Goal: Task Accomplishment & Management: Complete application form

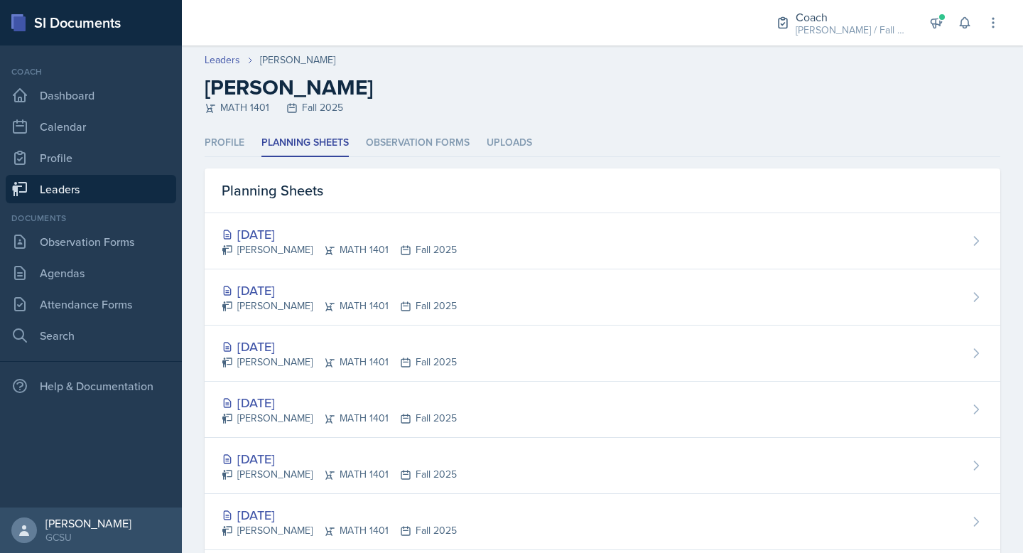
click at [85, 186] on link "Leaders" at bounding box center [91, 189] width 171 height 28
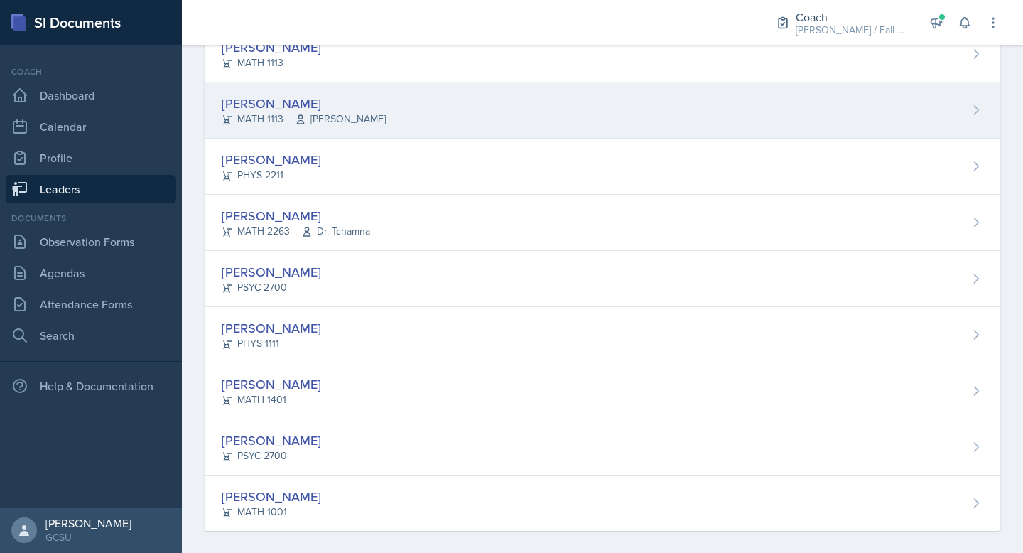
scroll to position [507, 0]
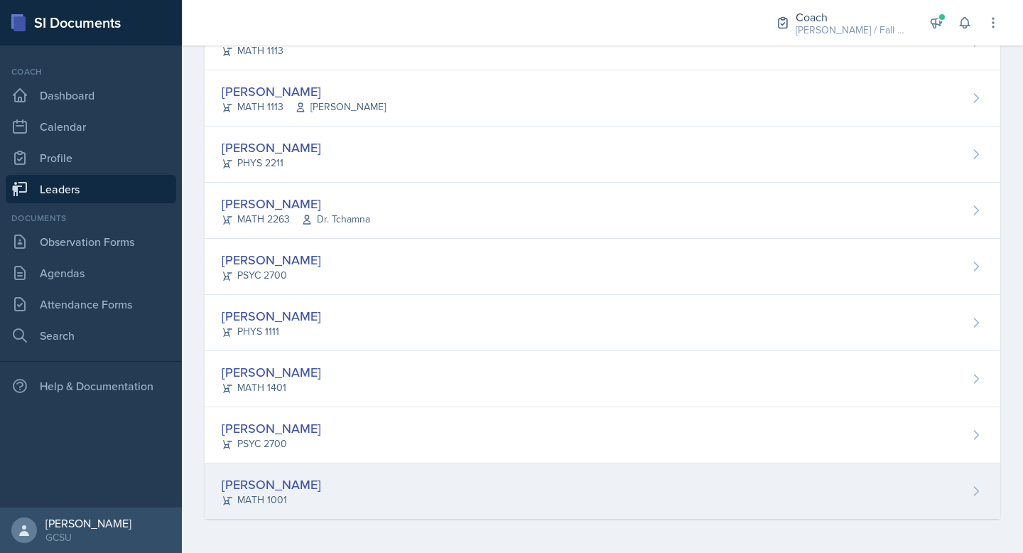
click at [303, 494] on div "MATH 1001" at bounding box center [271, 499] width 99 height 15
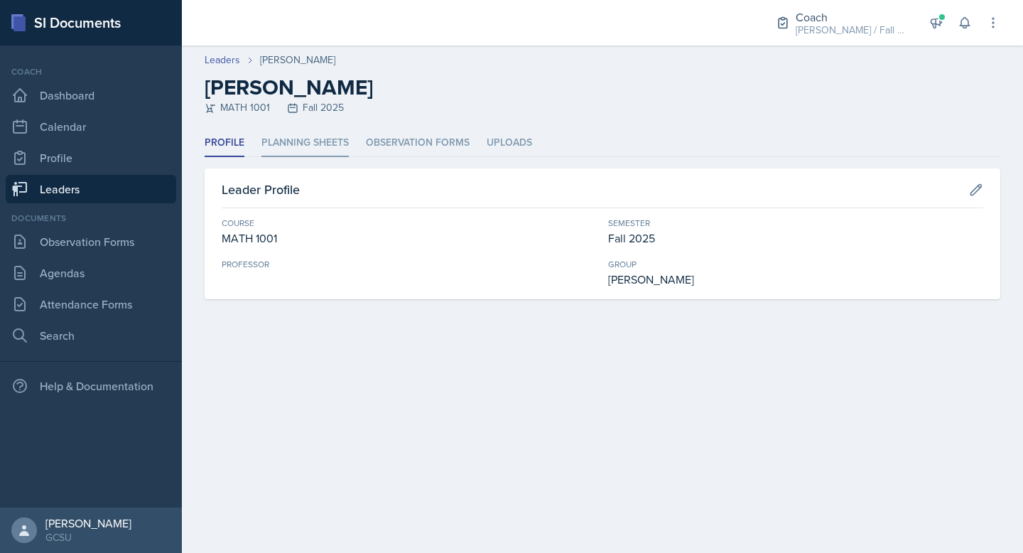
click at [318, 155] on li "Planning Sheets" at bounding box center [304, 143] width 87 height 28
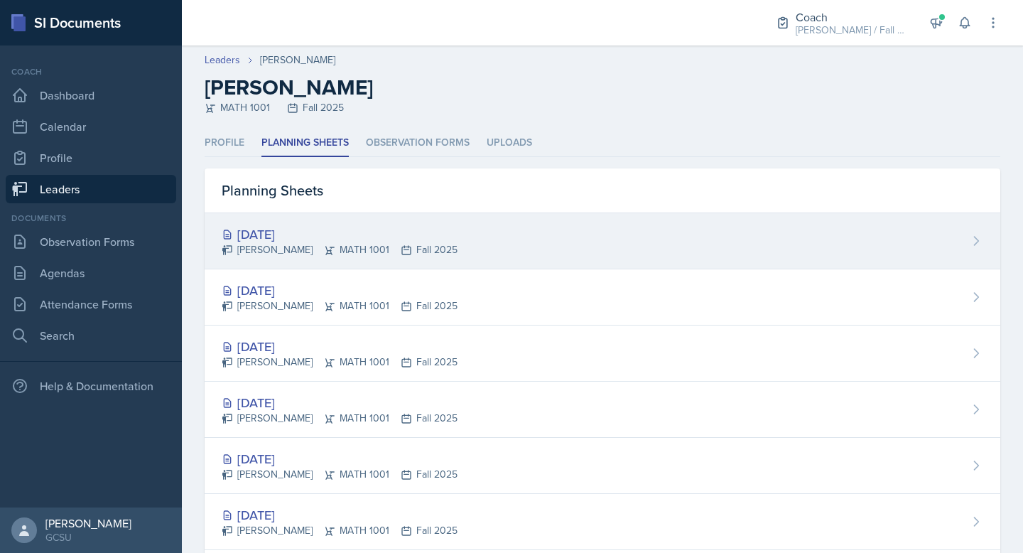
click at [331, 244] on div "[PERSON_NAME] MATH 1001 Fall 2025" at bounding box center [340, 249] width 236 height 15
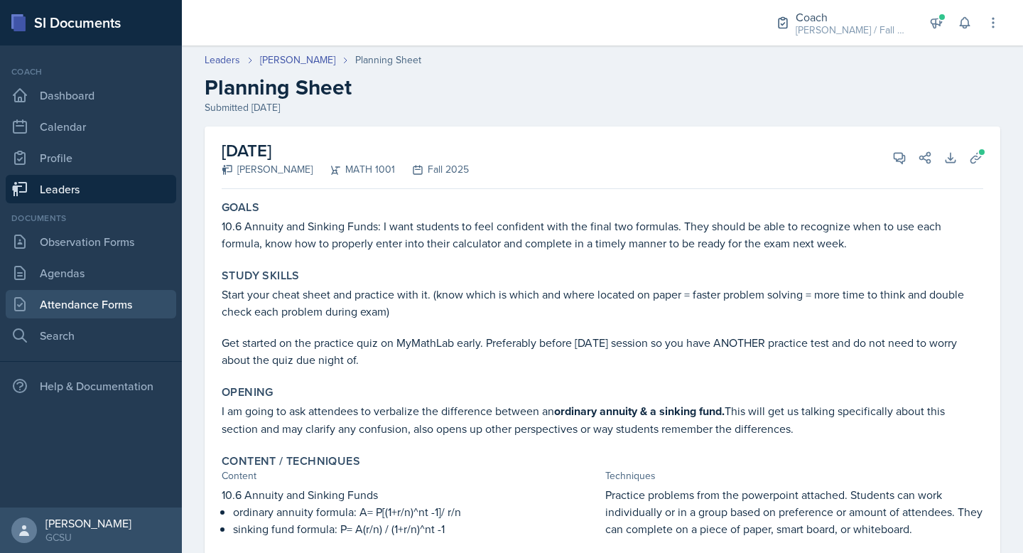
click at [96, 306] on link "Attendance Forms" at bounding box center [91, 304] width 171 height 28
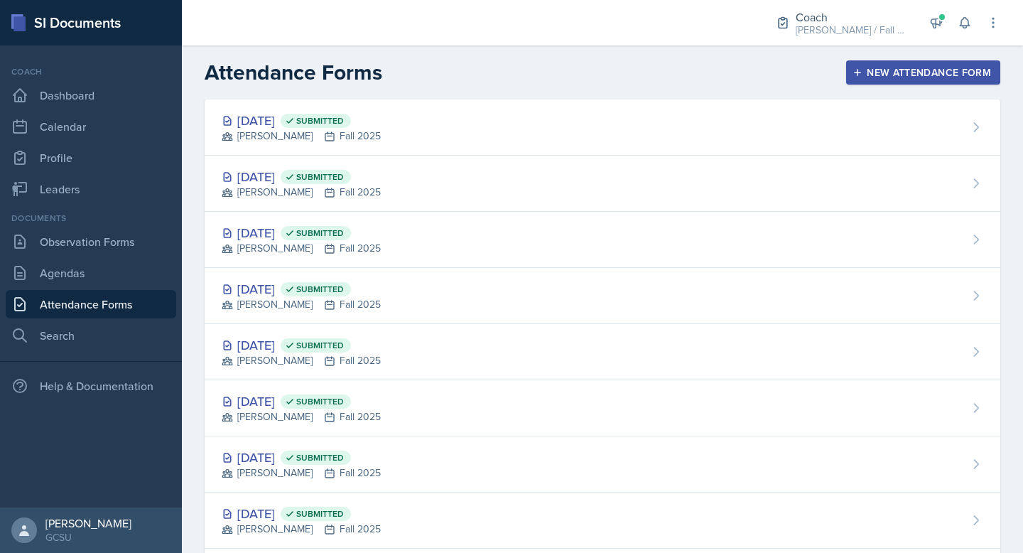
click at [934, 72] on div "New Attendance Form" at bounding box center [923, 72] width 136 height 11
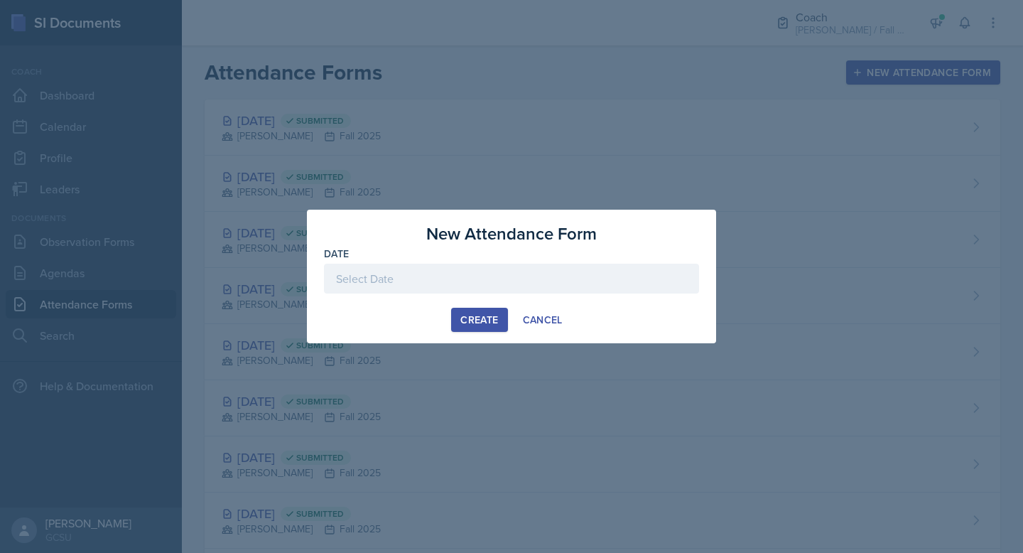
click at [502, 279] on div at bounding box center [511, 279] width 375 height 30
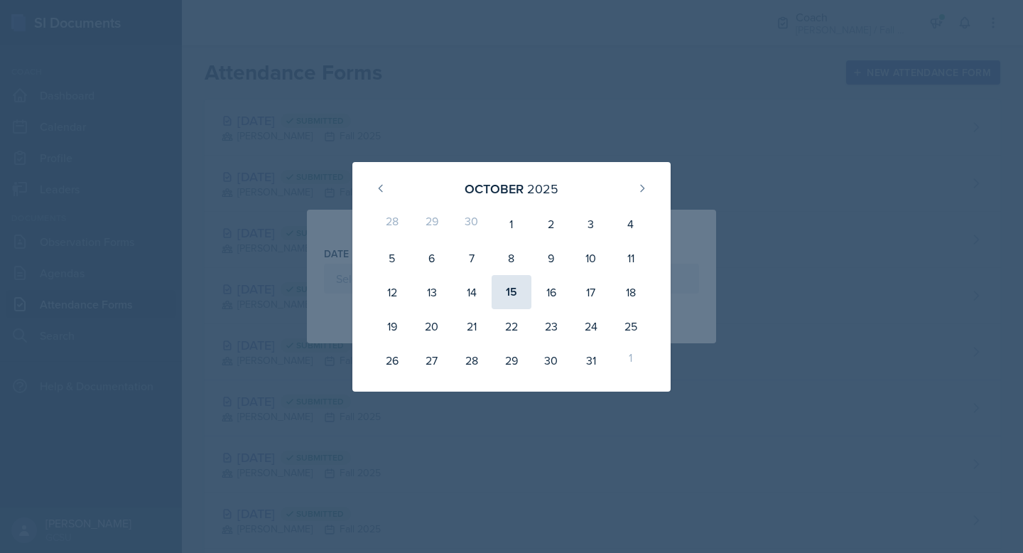
click at [514, 296] on div "15" at bounding box center [512, 292] width 40 height 34
type input "[DATE]"
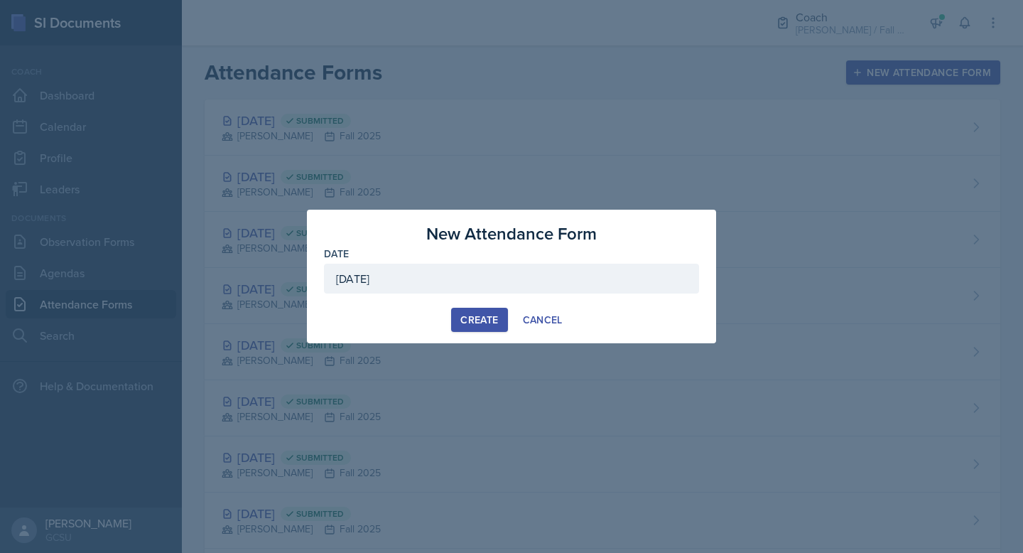
click at [475, 314] on div "Create" at bounding box center [479, 319] width 38 height 11
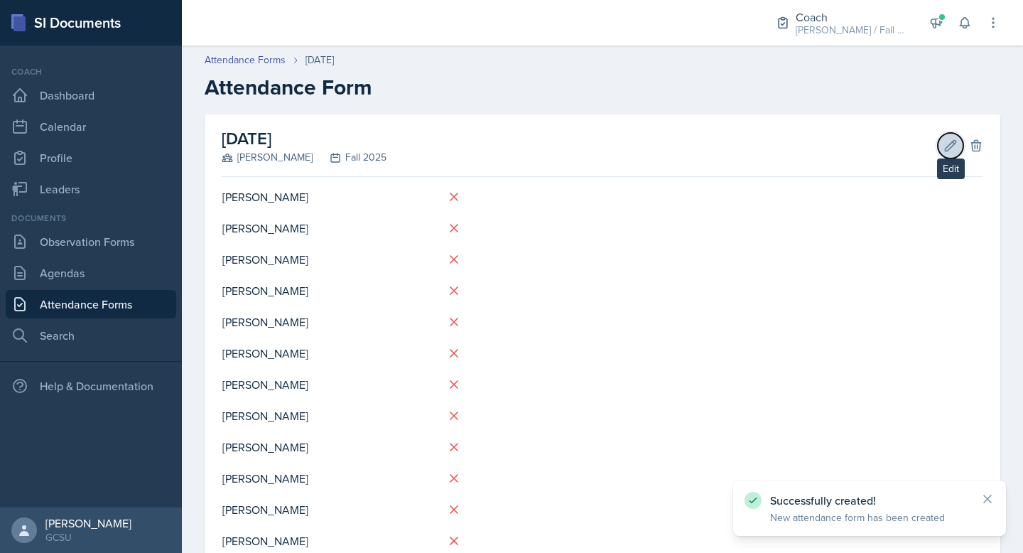
click at [950, 146] on icon at bounding box center [951, 145] width 11 height 11
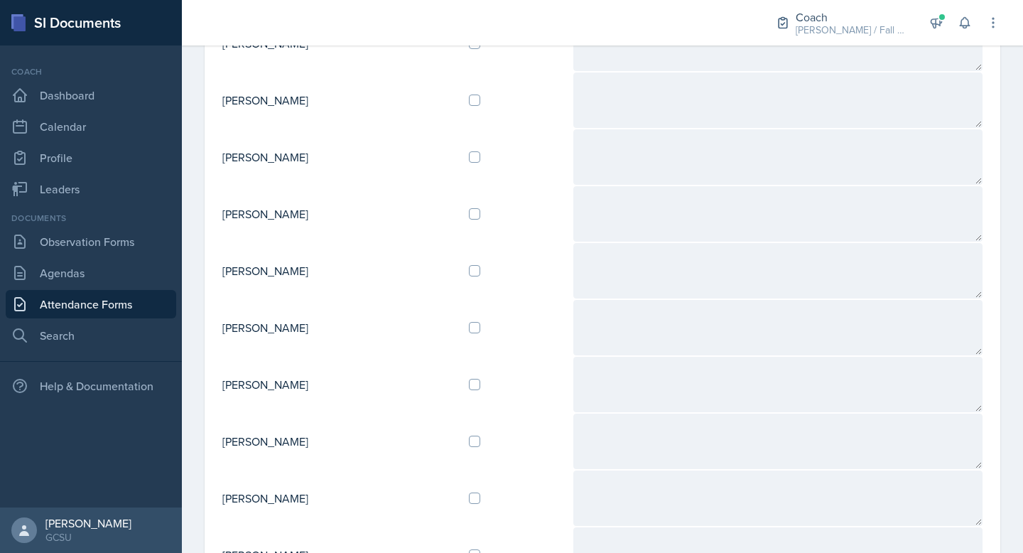
scroll to position [315, 0]
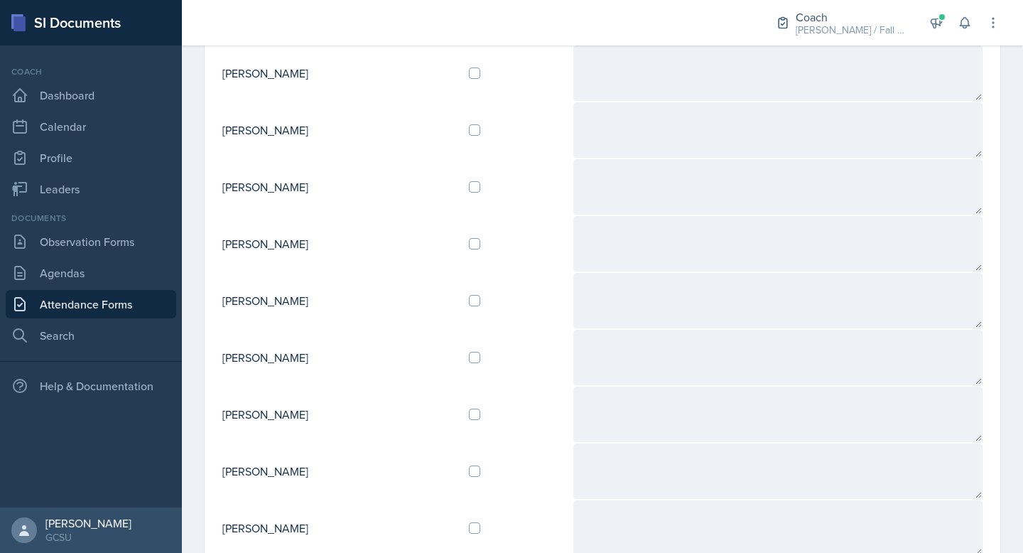
click at [497, 187] on div at bounding box center [515, 186] width 92 height 11
click at [480, 187] on input "checkbox" at bounding box center [474, 186] width 11 height 11
checkbox input "true"
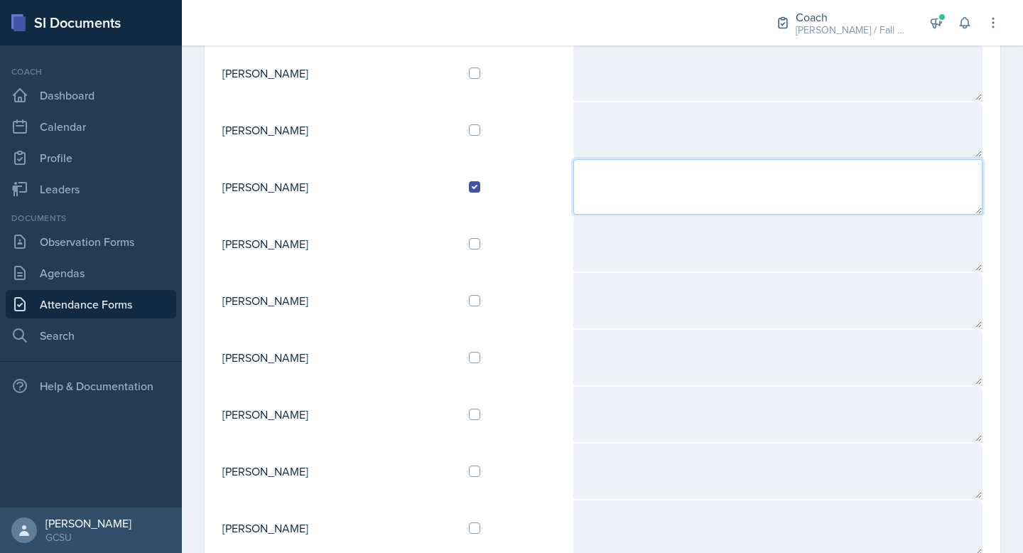
click at [672, 192] on textarea at bounding box center [777, 186] width 409 height 55
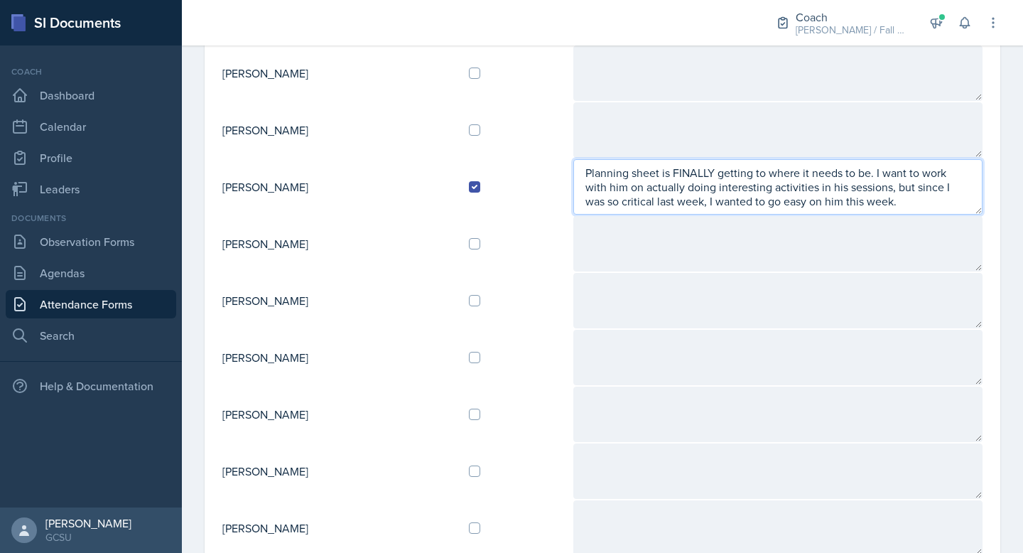
type textarea "Planning sheet is FINALLY getting to where it needs to be. I want to work with …"
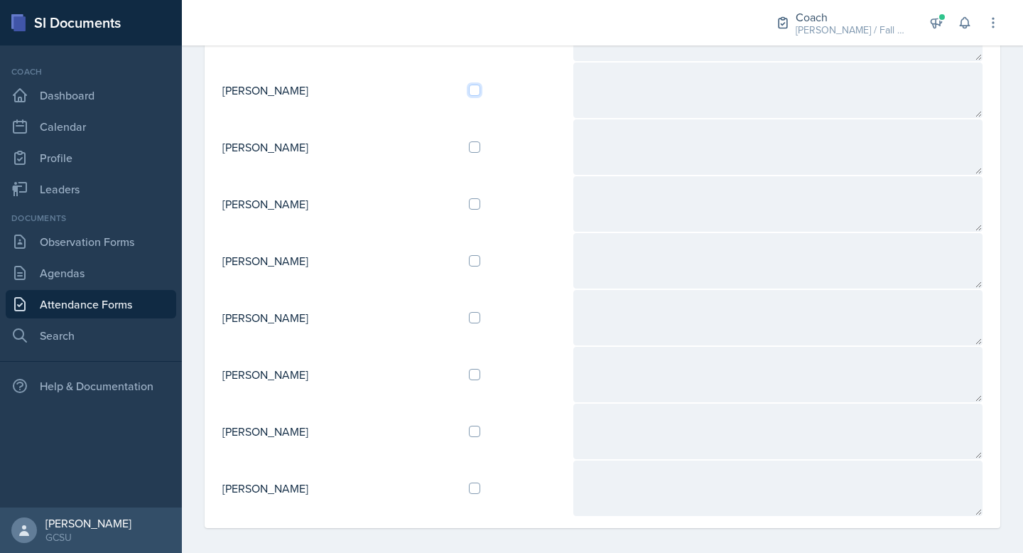
scroll to position [534, 0]
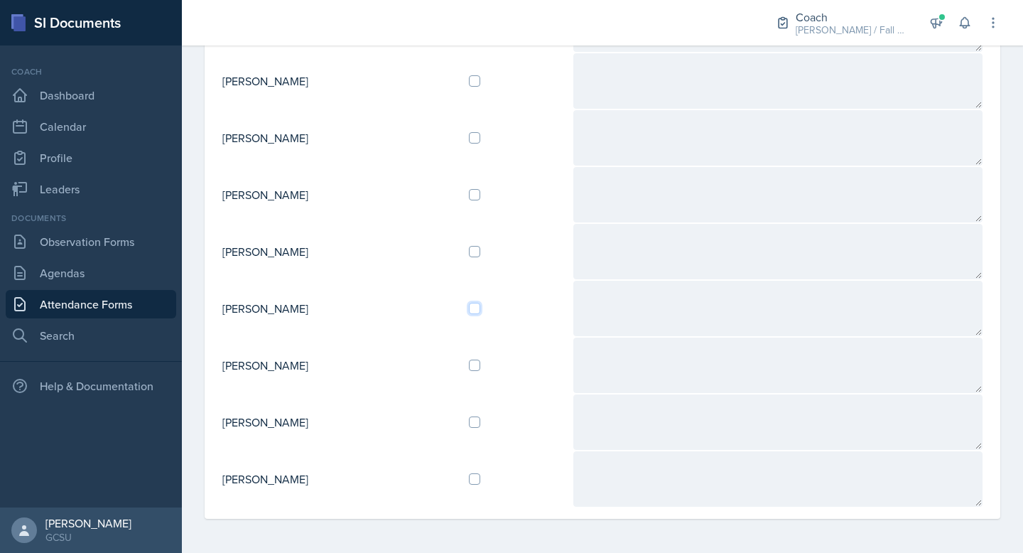
click at [480, 310] on input "checkbox" at bounding box center [474, 308] width 11 height 11
checkbox input "true"
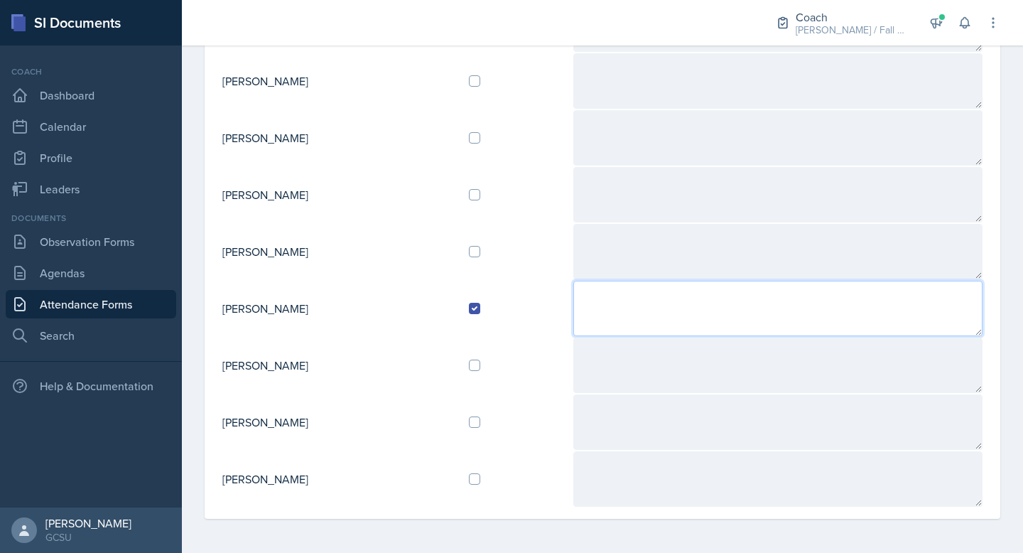
click at [649, 318] on textarea at bounding box center [777, 308] width 409 height 55
type textarea "Doing great, as always. Working on not being a pushover in sessions"
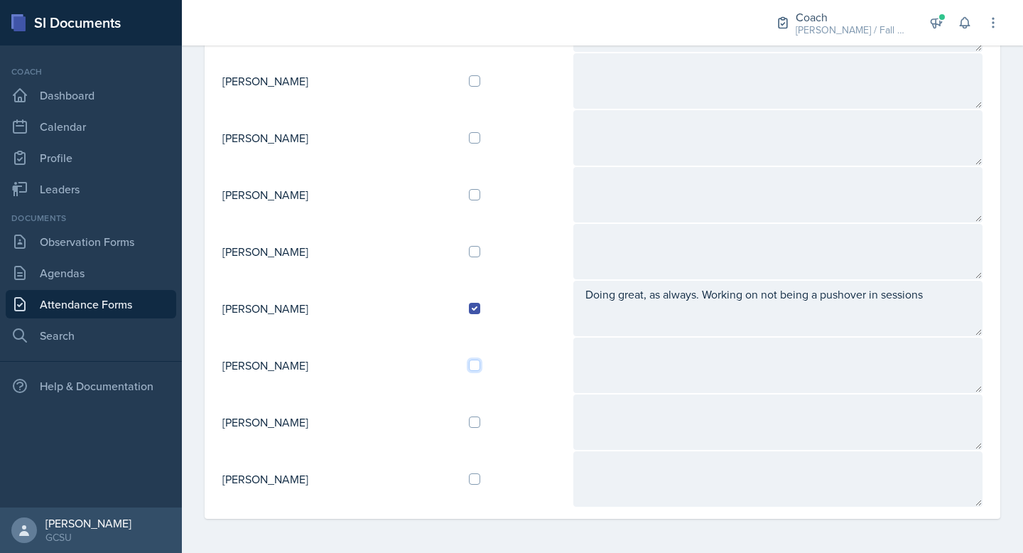
click at [480, 365] on input "checkbox" at bounding box center [474, 365] width 11 height 11
checkbox input "true"
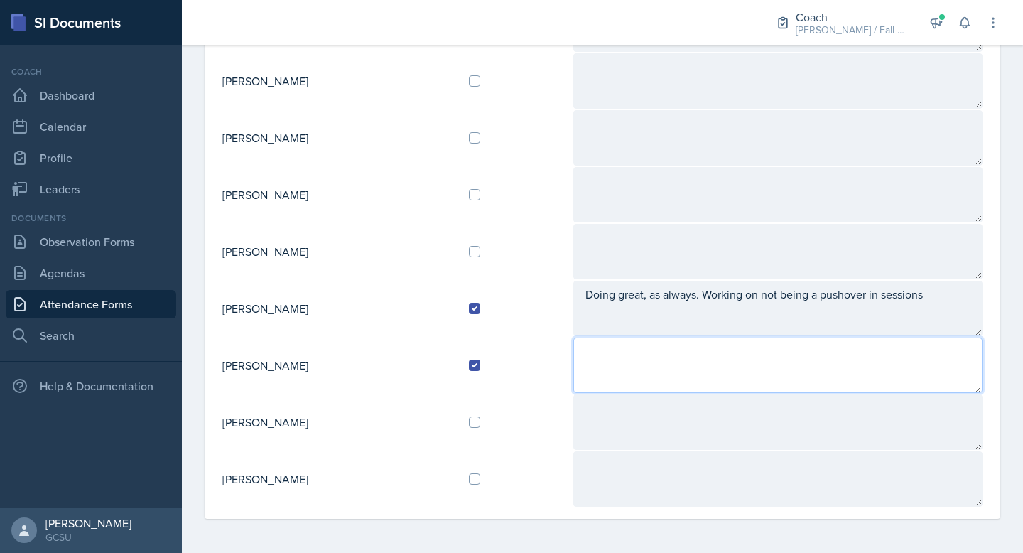
click at [666, 355] on textarea at bounding box center [777, 365] width 409 height 55
type textarea "Slaying. Learned she wants to be a flight nurse, which is so sick"
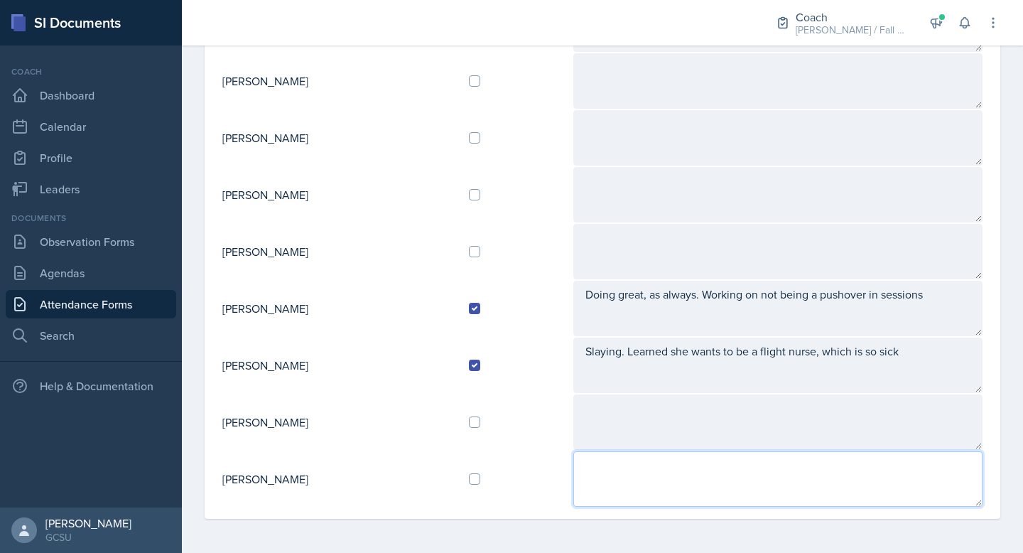
click at [671, 485] on textarea at bounding box center [777, 478] width 409 height 55
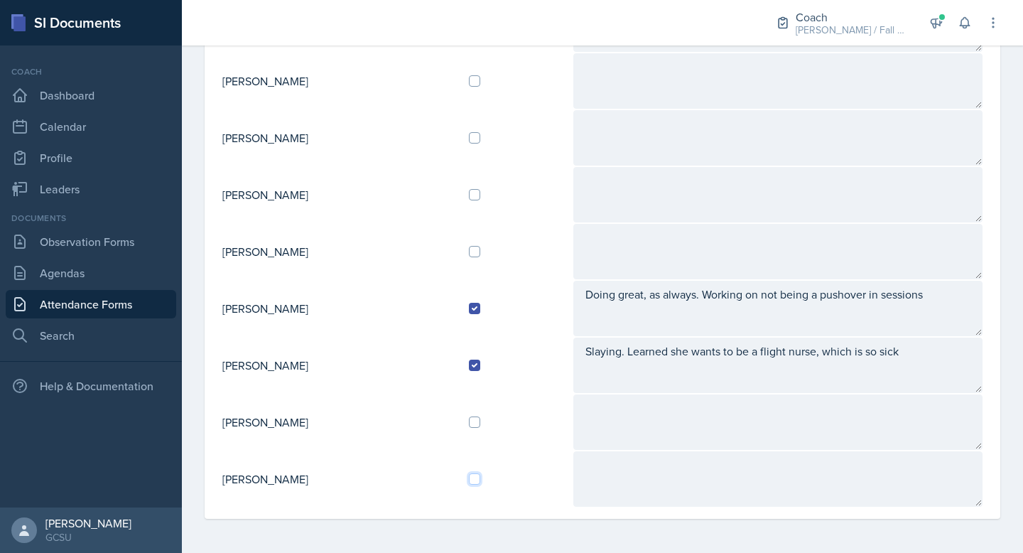
click at [480, 480] on input "checkbox" at bounding box center [474, 478] width 11 height 11
checkbox input "true"
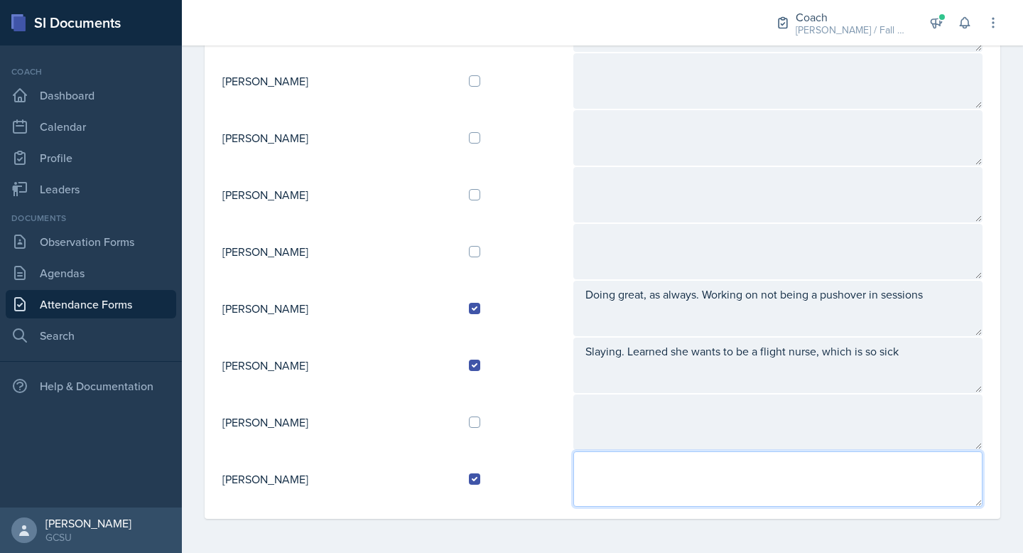
drag, startPoint x: 635, startPoint y: 484, endPoint x: 642, endPoint y: 485, distance: 7.1
click at [642, 485] on textarea at bounding box center [777, 478] width 409 height 55
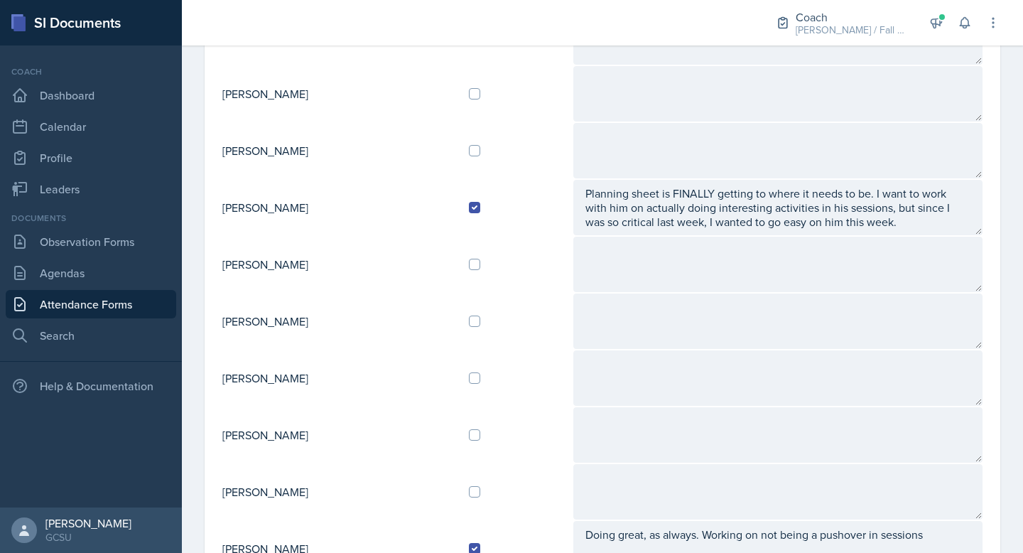
scroll to position [0, 0]
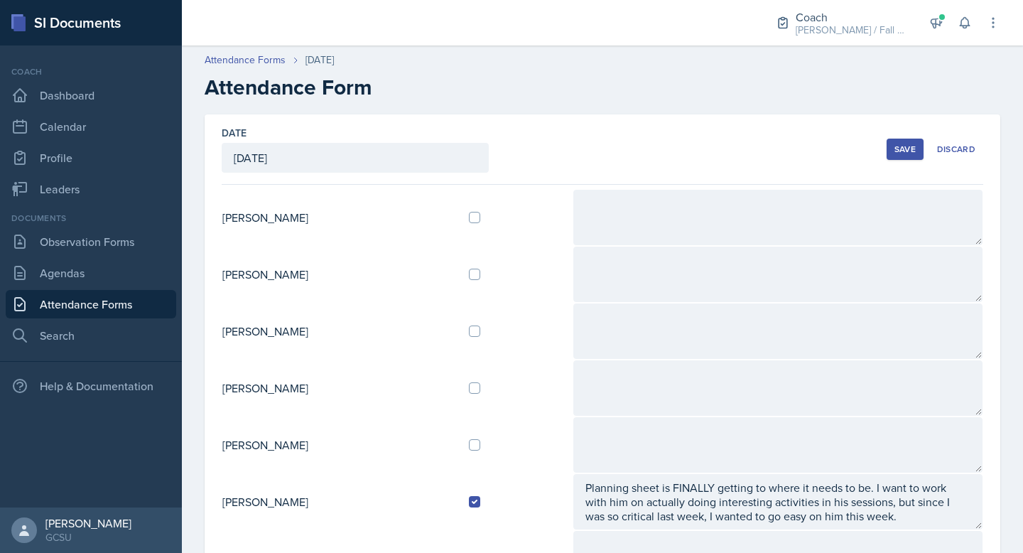
type textarea "She's so fun to talk to????????? She's never come to my coaching before. She's …"
click at [908, 147] on div "Save" at bounding box center [905, 149] width 21 height 11
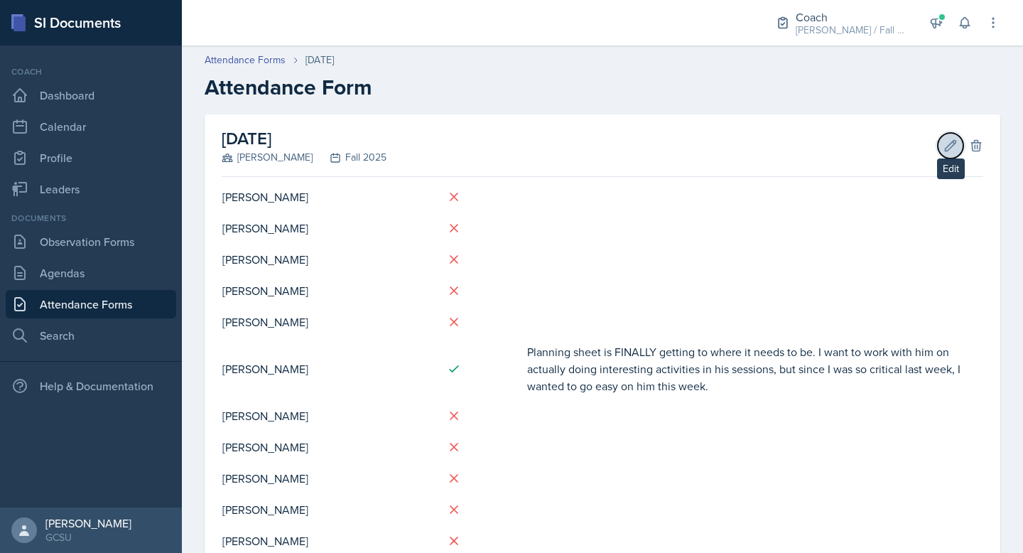
click at [946, 150] on icon at bounding box center [951, 145] width 11 height 11
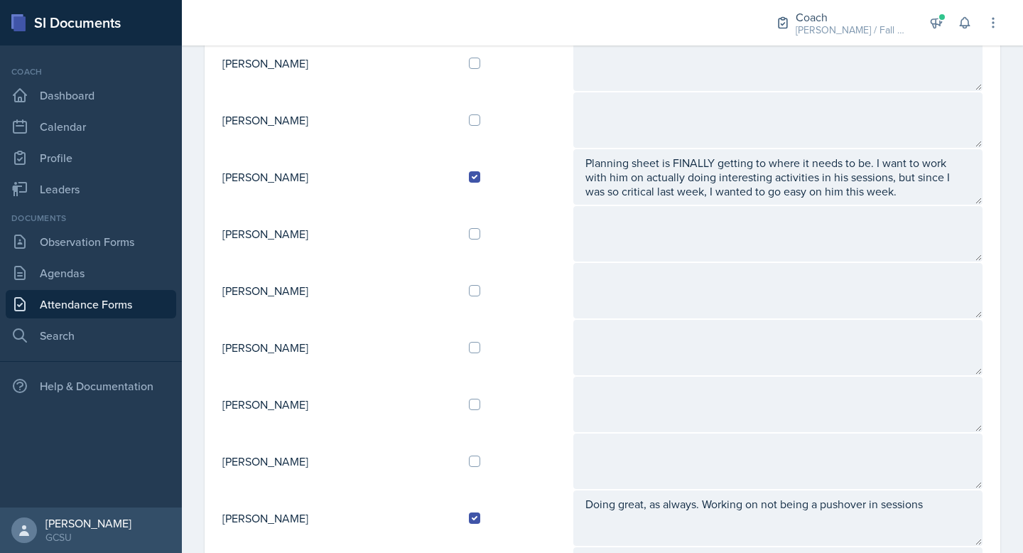
scroll to position [329, 0]
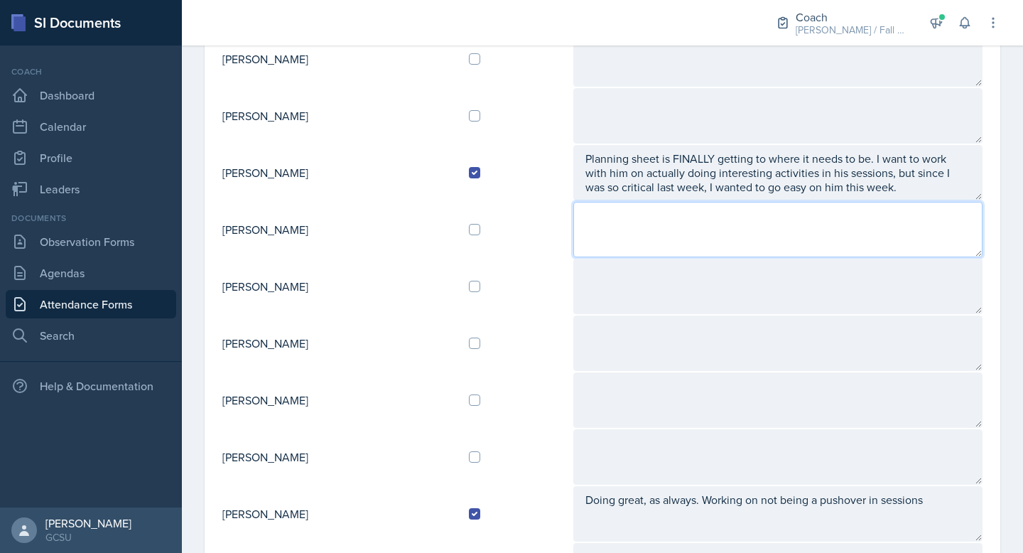
click at [655, 230] on textarea at bounding box center [777, 229] width 409 height 55
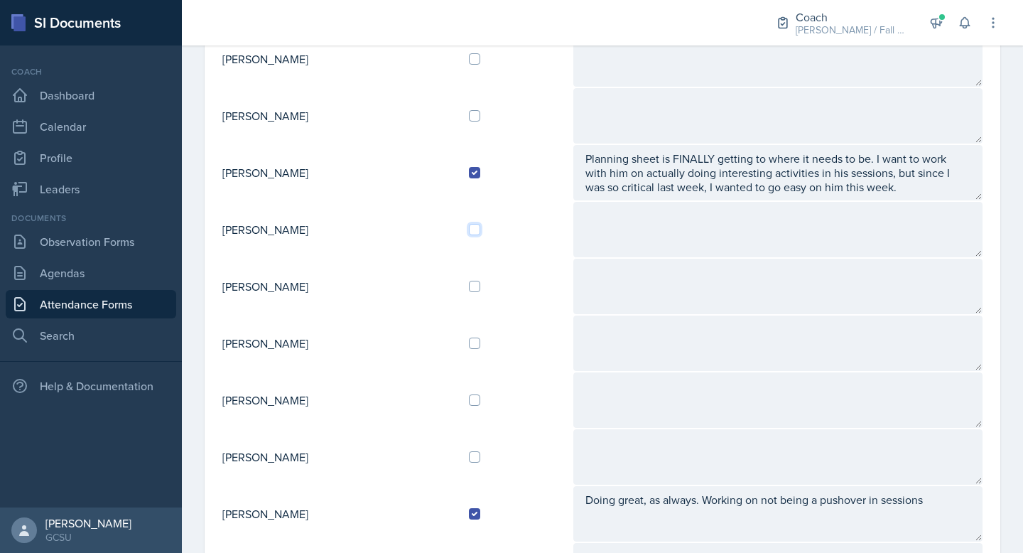
click at [480, 233] on input "checkbox" at bounding box center [474, 229] width 11 height 11
checkbox input "true"
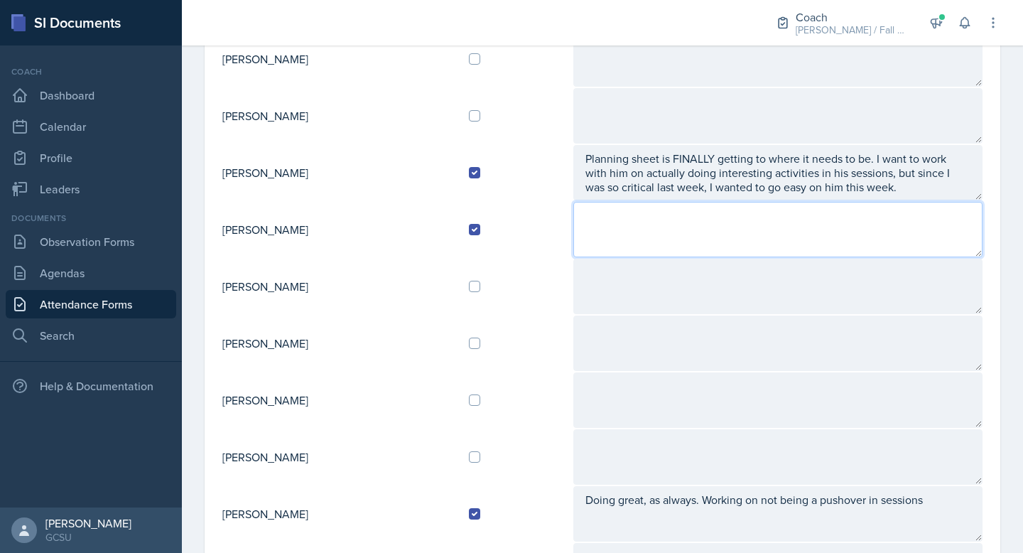
click at [649, 237] on textarea at bounding box center [777, 229] width 409 height 55
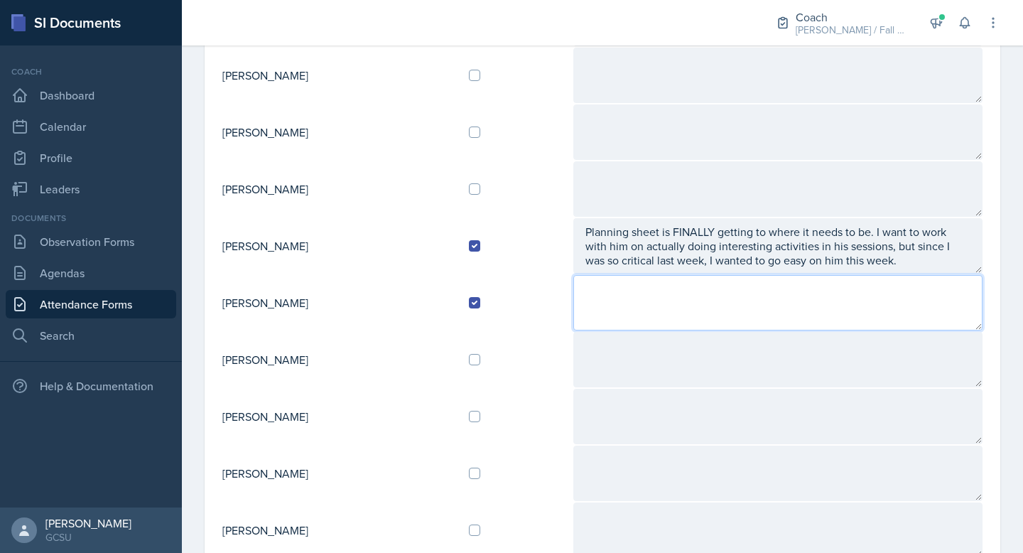
scroll to position [255, 0]
click at [711, 323] on textarea at bounding box center [777, 303] width 409 height 55
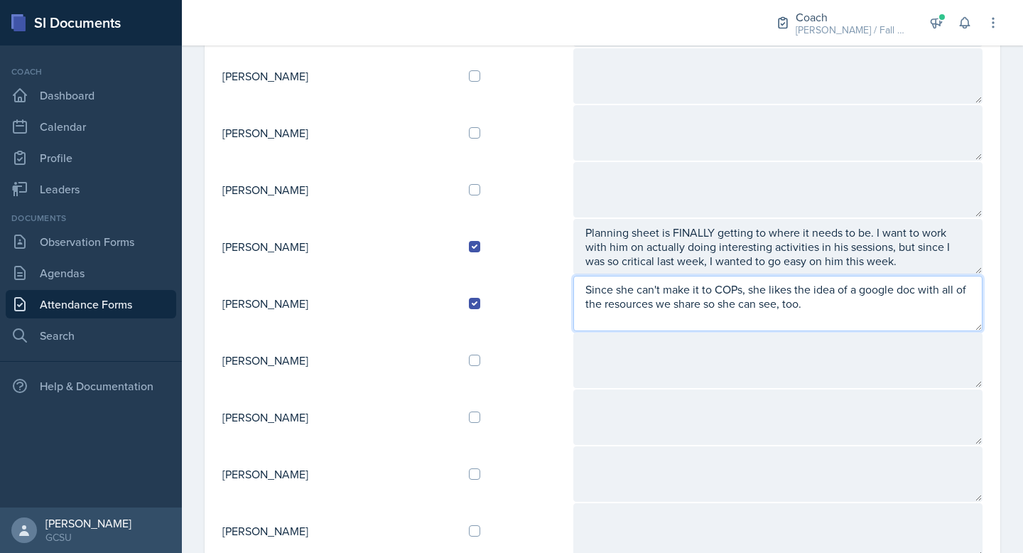
click at [909, 293] on textarea "Since she can't make it to COPs, she likes the idea of a google doc with all of…" at bounding box center [777, 303] width 409 height 55
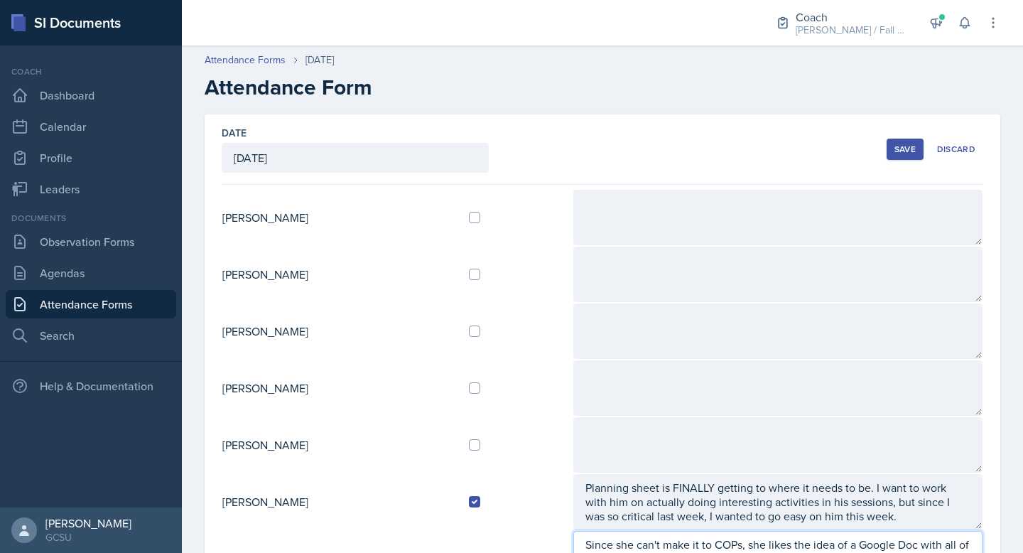
type textarea "Since she can't make it to COPs, she likes the idea of a Google Doc with all of…"
click at [902, 149] on div "Save" at bounding box center [905, 149] width 21 height 11
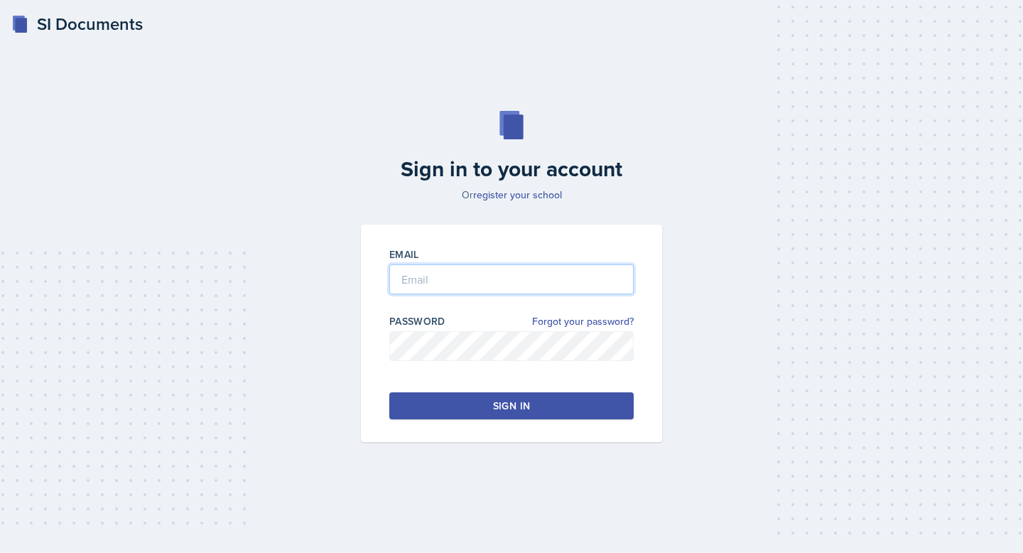
click at [474, 269] on input "email" at bounding box center [511, 279] width 244 height 30
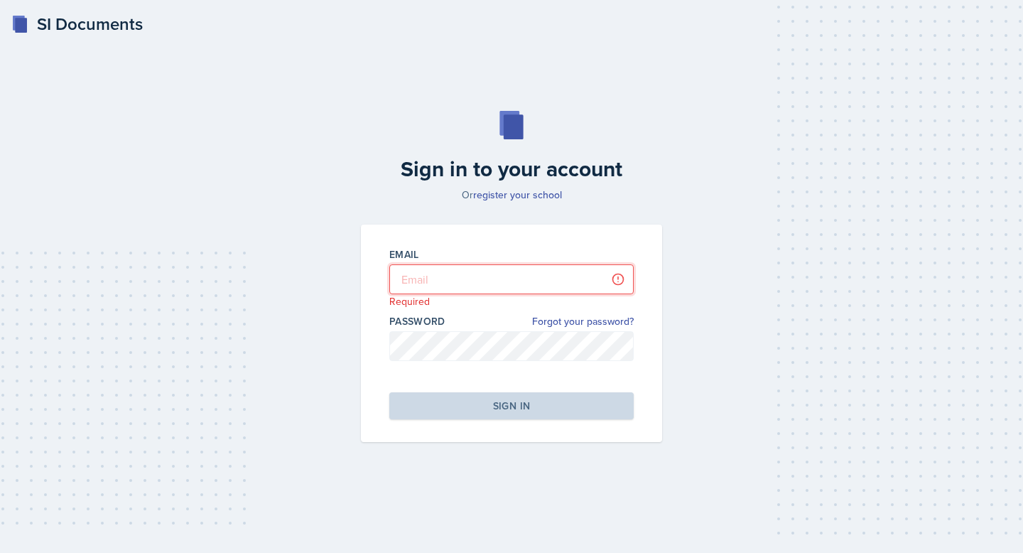
type input "carly.walker@bobcats.gcsu.edu"
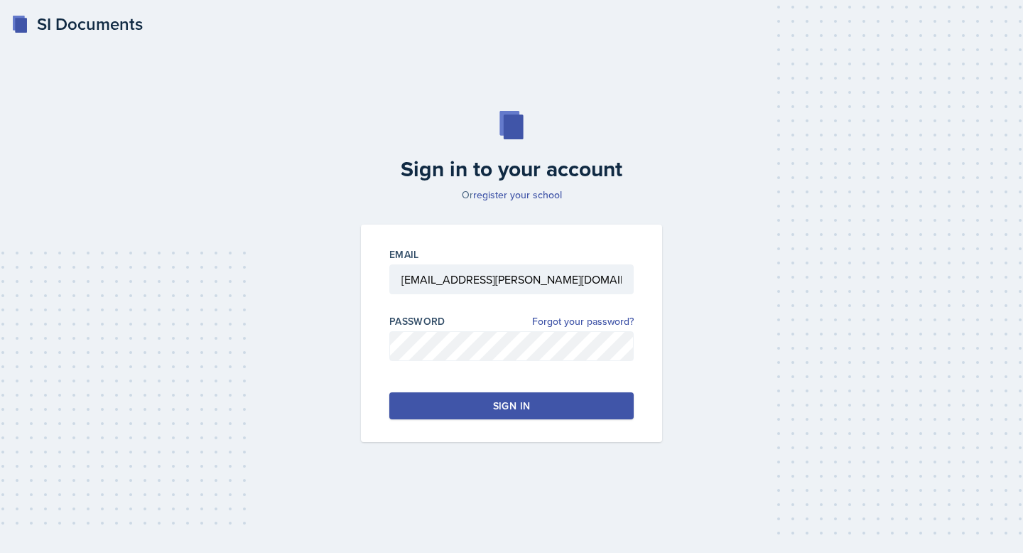
click at [514, 409] on div "Sign in" at bounding box center [511, 406] width 37 height 14
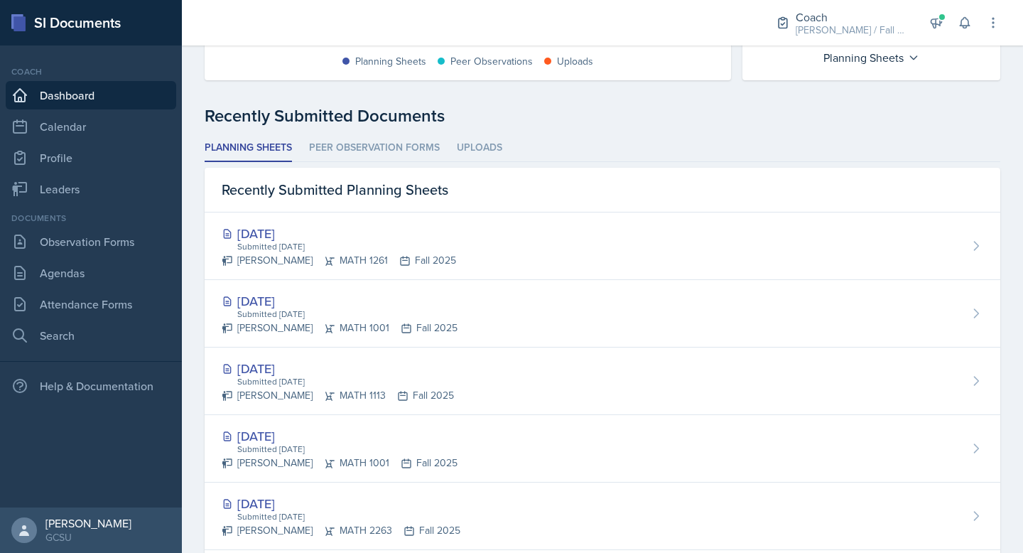
scroll to position [320, 0]
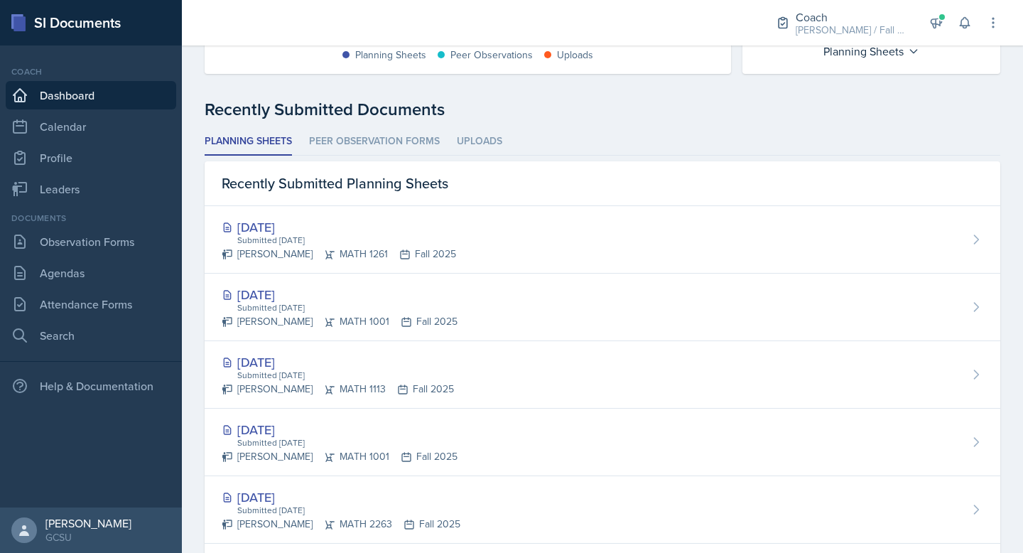
click at [502, 109] on div "Recently Submitted Documents" at bounding box center [603, 110] width 796 height 26
drag, startPoint x: 205, startPoint y: 111, endPoint x: 475, endPoint y: 122, distance: 270.2
click at [475, 122] on div "Recently Submitted Documents Planning Sheets Peer Observation Forms Uploads Pla…" at bounding box center [603, 489] width 796 height 784
click at [441, 107] on div "Recently Submitted Documents" at bounding box center [603, 110] width 796 height 26
drag, startPoint x: 446, startPoint y: 109, endPoint x: 191, endPoint y: 109, distance: 254.4
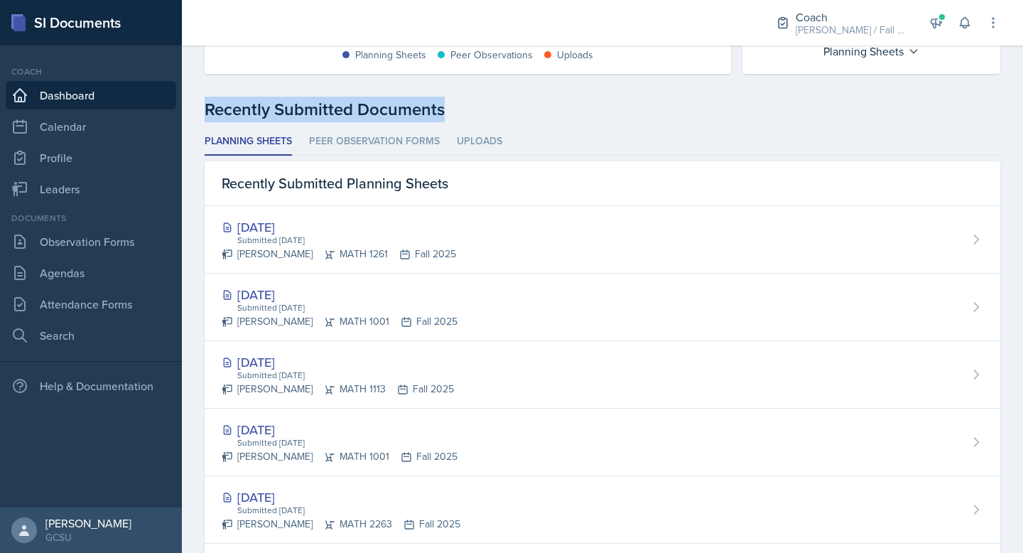
click at [191, 109] on div "Documents Submitted Last 7 days 8 6 4 2 0 Planning Sheets: 6 Planning Sheets: 0…" at bounding box center [602, 346] width 841 height 1135
click at [311, 97] on div "Recently Submitted Documents" at bounding box center [603, 110] width 796 height 26
drag, startPoint x: 205, startPoint y: 109, endPoint x: 471, endPoint y: 114, distance: 266.5
click at [471, 114] on div "Recently Submitted Documents" at bounding box center [603, 110] width 796 height 26
click at [445, 113] on div "Recently Submitted Documents" at bounding box center [603, 110] width 796 height 26
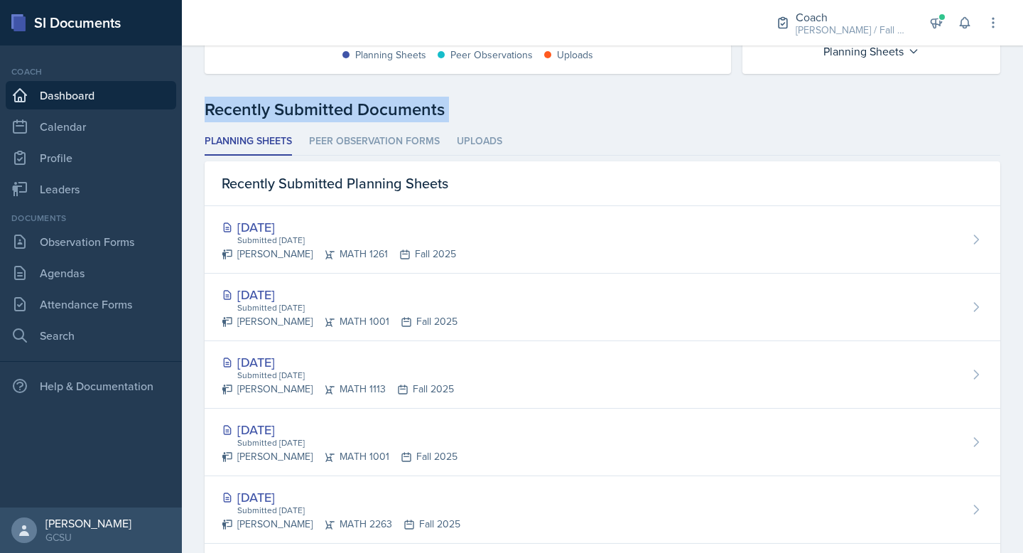
drag, startPoint x: 445, startPoint y: 113, endPoint x: 207, endPoint y: 113, distance: 237.3
click at [207, 113] on div "Recently Submitted Documents" at bounding box center [603, 110] width 796 height 26
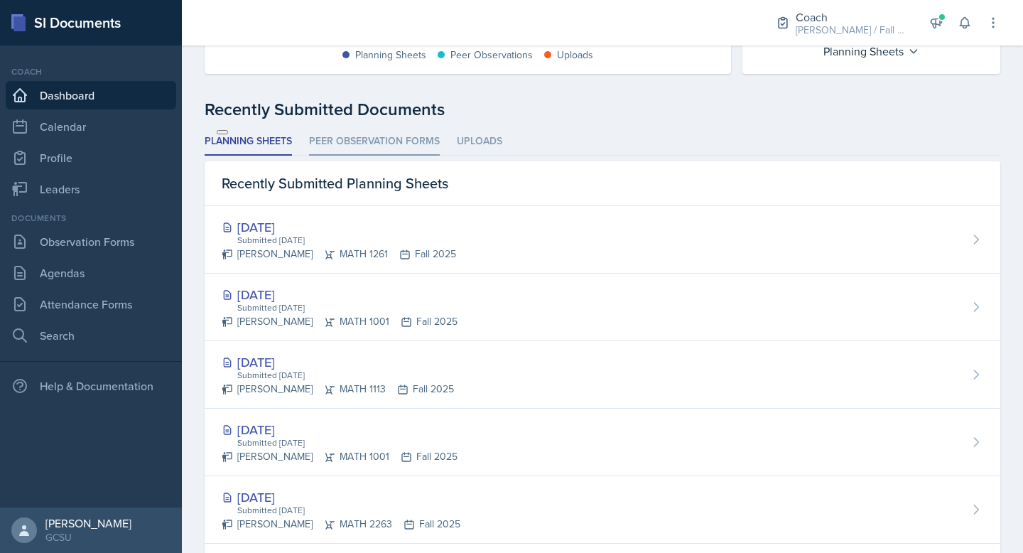
click at [374, 132] on li "Peer Observation Forms" at bounding box center [374, 142] width 131 height 28
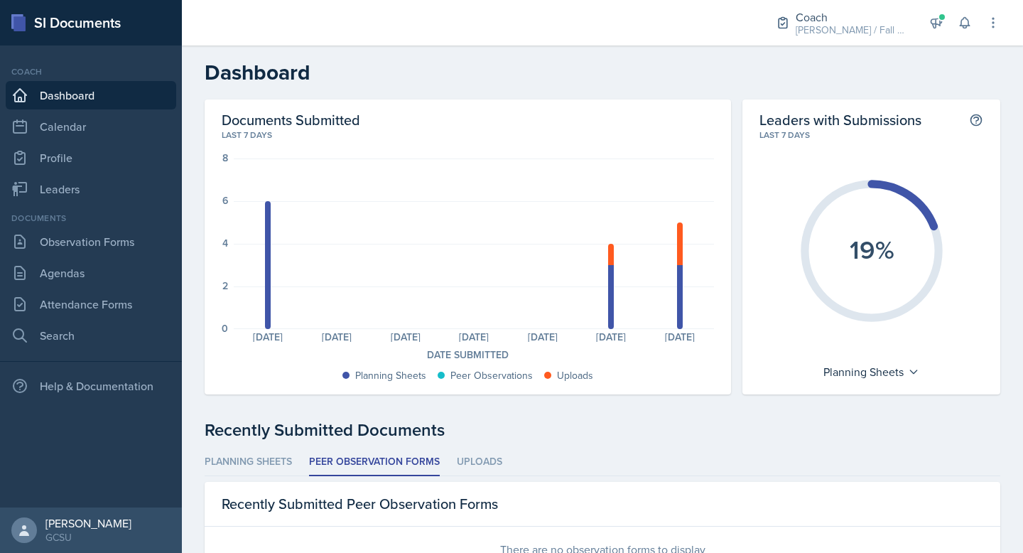
scroll to position [53, 0]
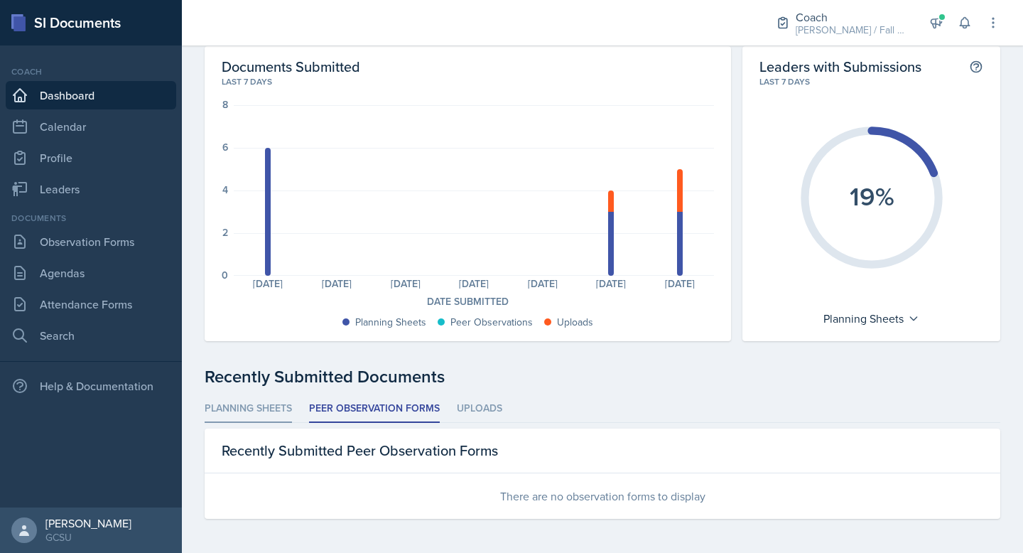
click at [259, 408] on li "Planning Sheets" at bounding box center [248, 409] width 87 height 28
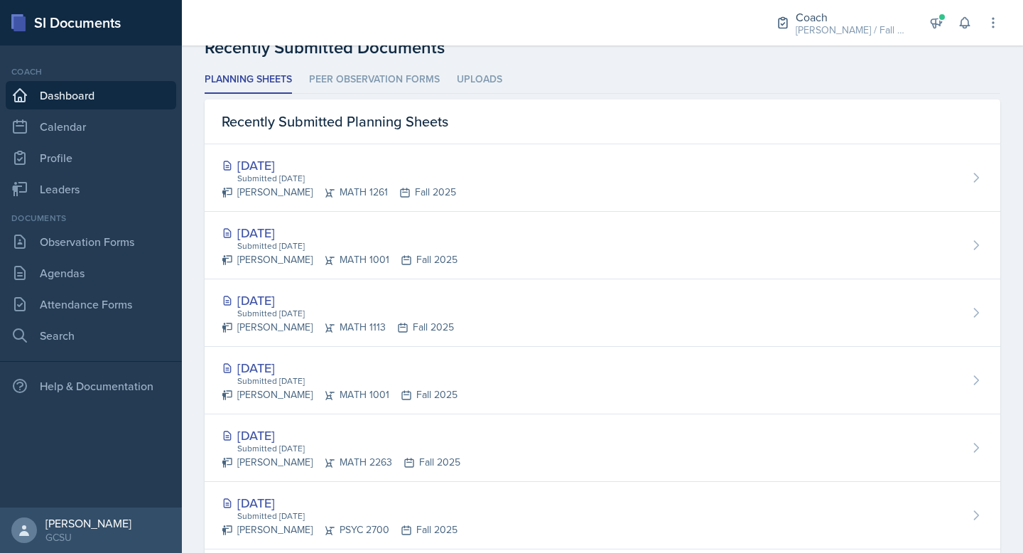
scroll to position [395, 0]
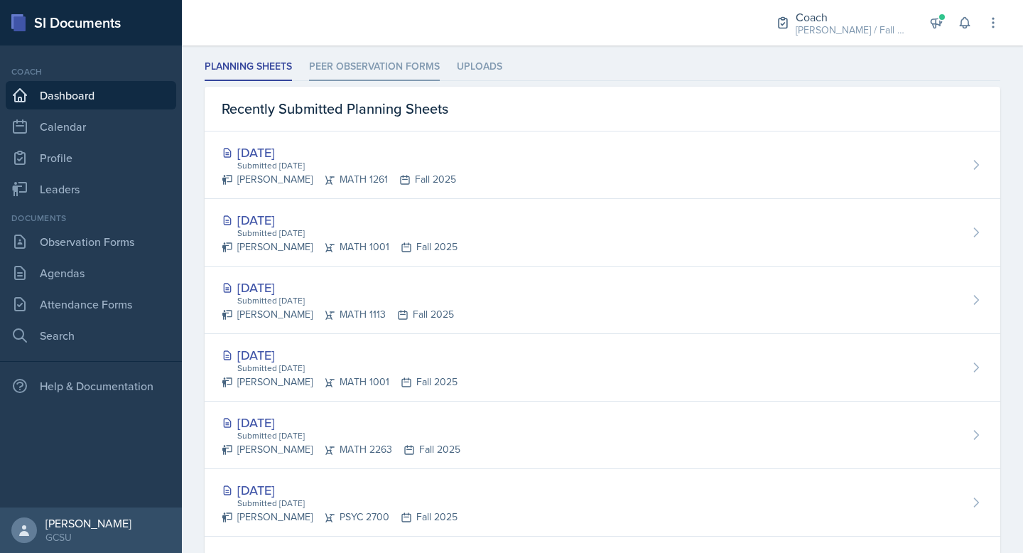
click at [393, 70] on li "Peer Observation Forms" at bounding box center [374, 67] width 131 height 28
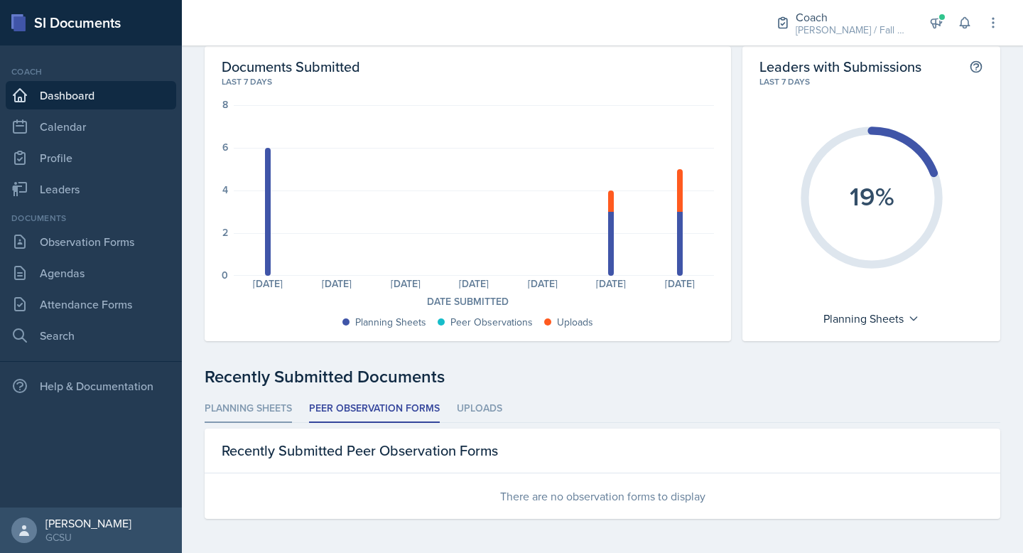
click at [271, 411] on li "Planning Sheets" at bounding box center [248, 409] width 87 height 28
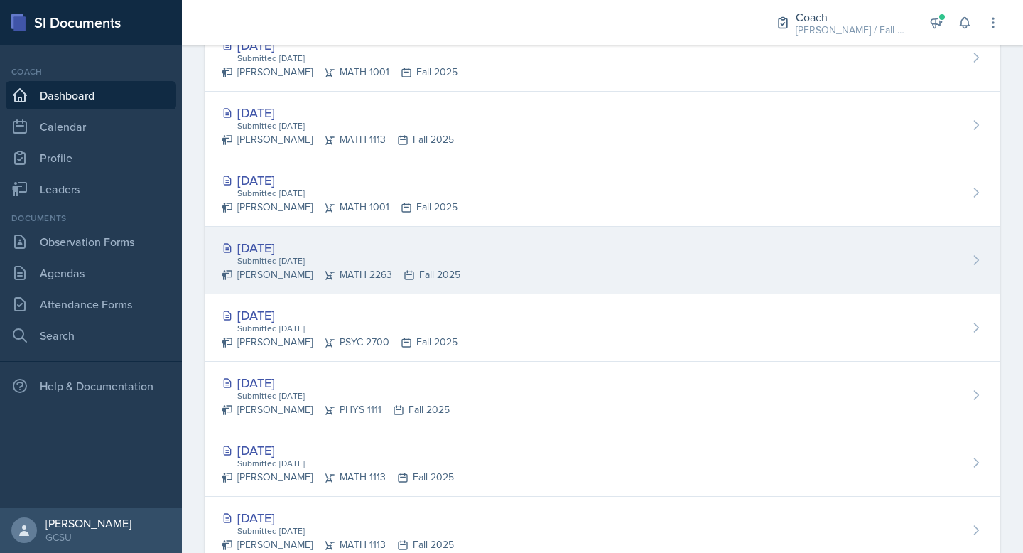
scroll to position [682, 0]
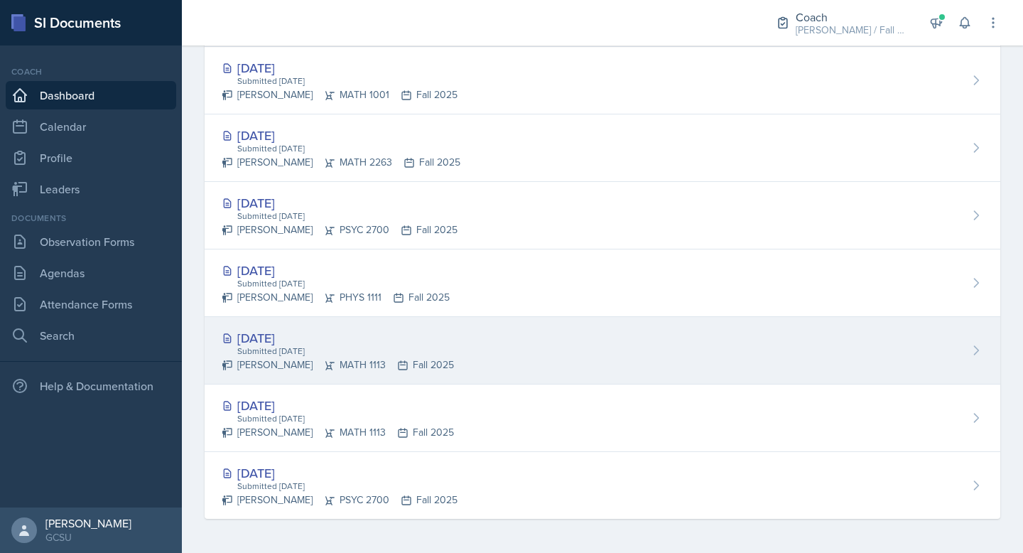
click at [416, 350] on div "Submitted Oct 9th, 2025" at bounding box center [345, 351] width 218 height 13
